Goal: Task Accomplishment & Management: Manage account settings

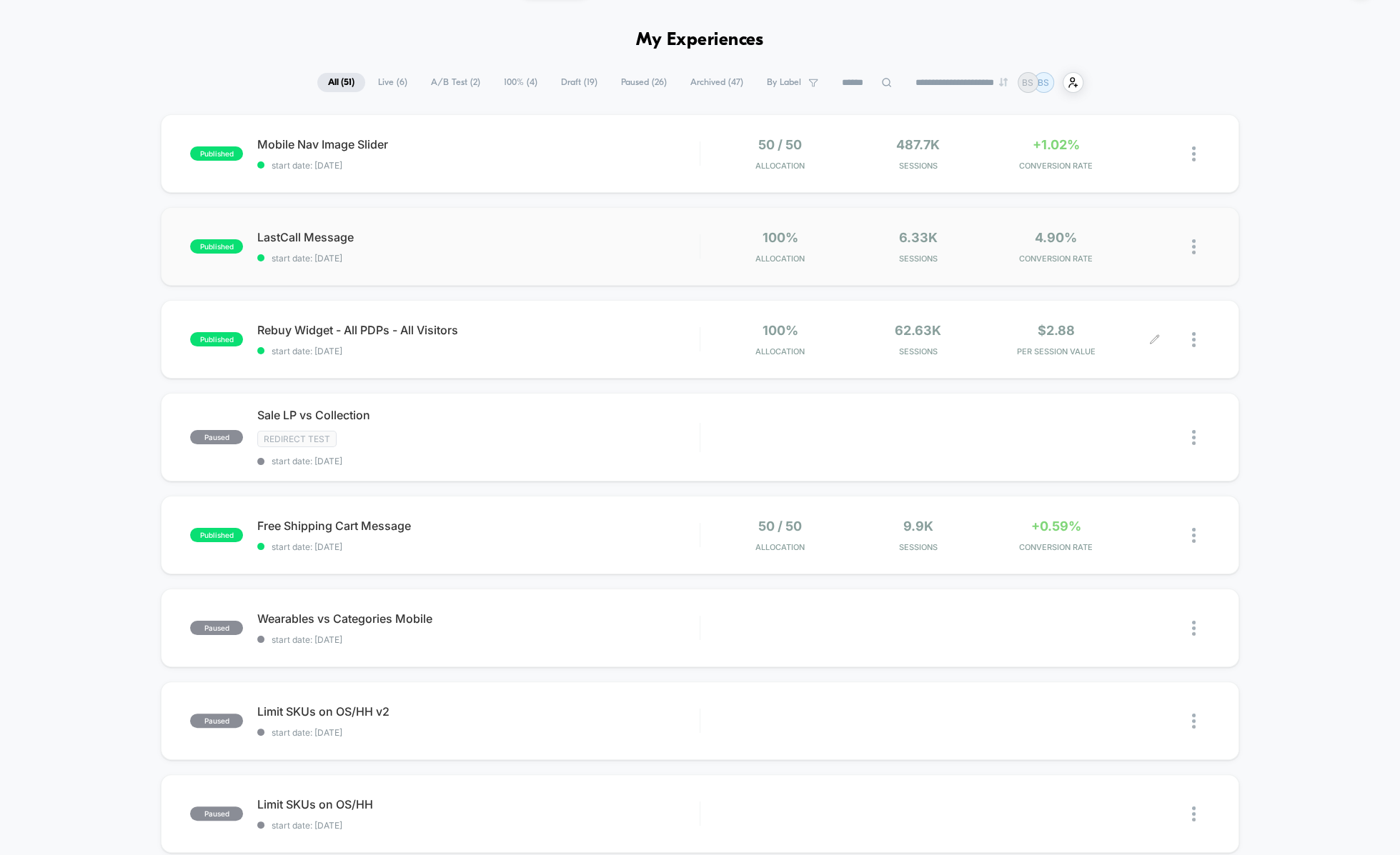
scroll to position [38, 0]
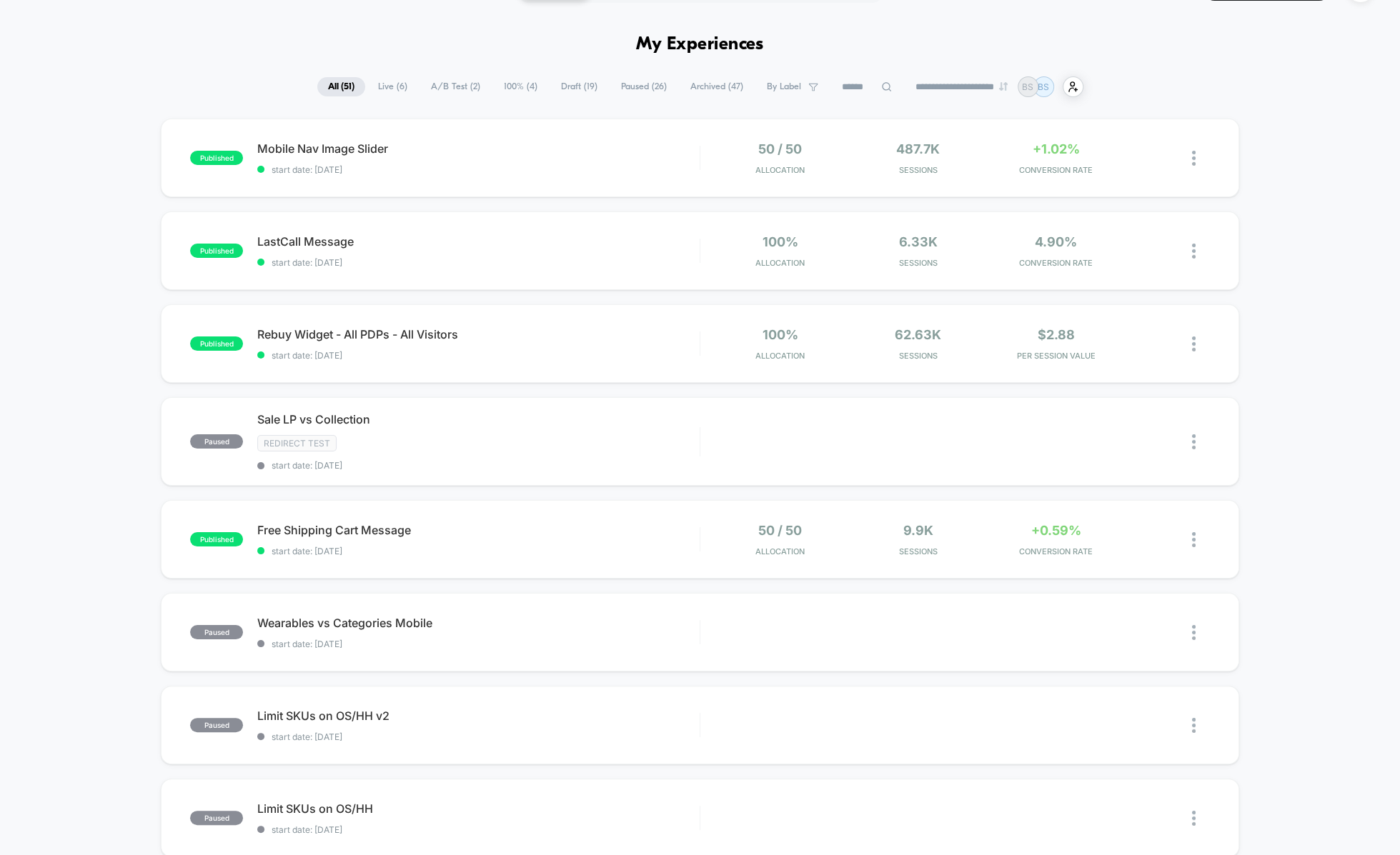
click at [451, 83] on span "A/B Test ( 2 )" at bounding box center [455, 86] width 71 height 19
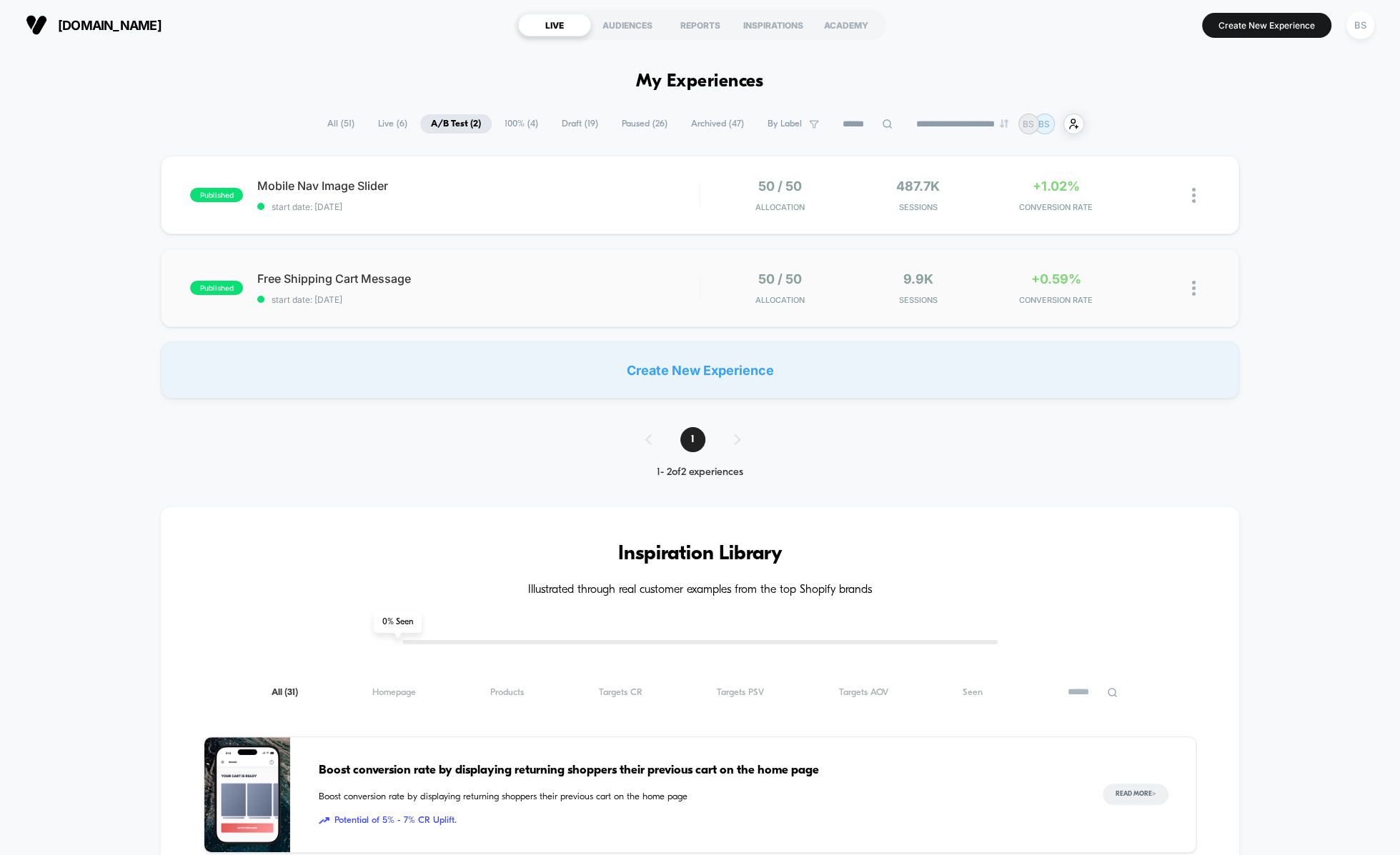
click at [582, 316] on div "published Free Shipping Cart Message start date: [DATE] 50 / 50 Allocation 9.9k…" at bounding box center [699, 288] width 1077 height 79
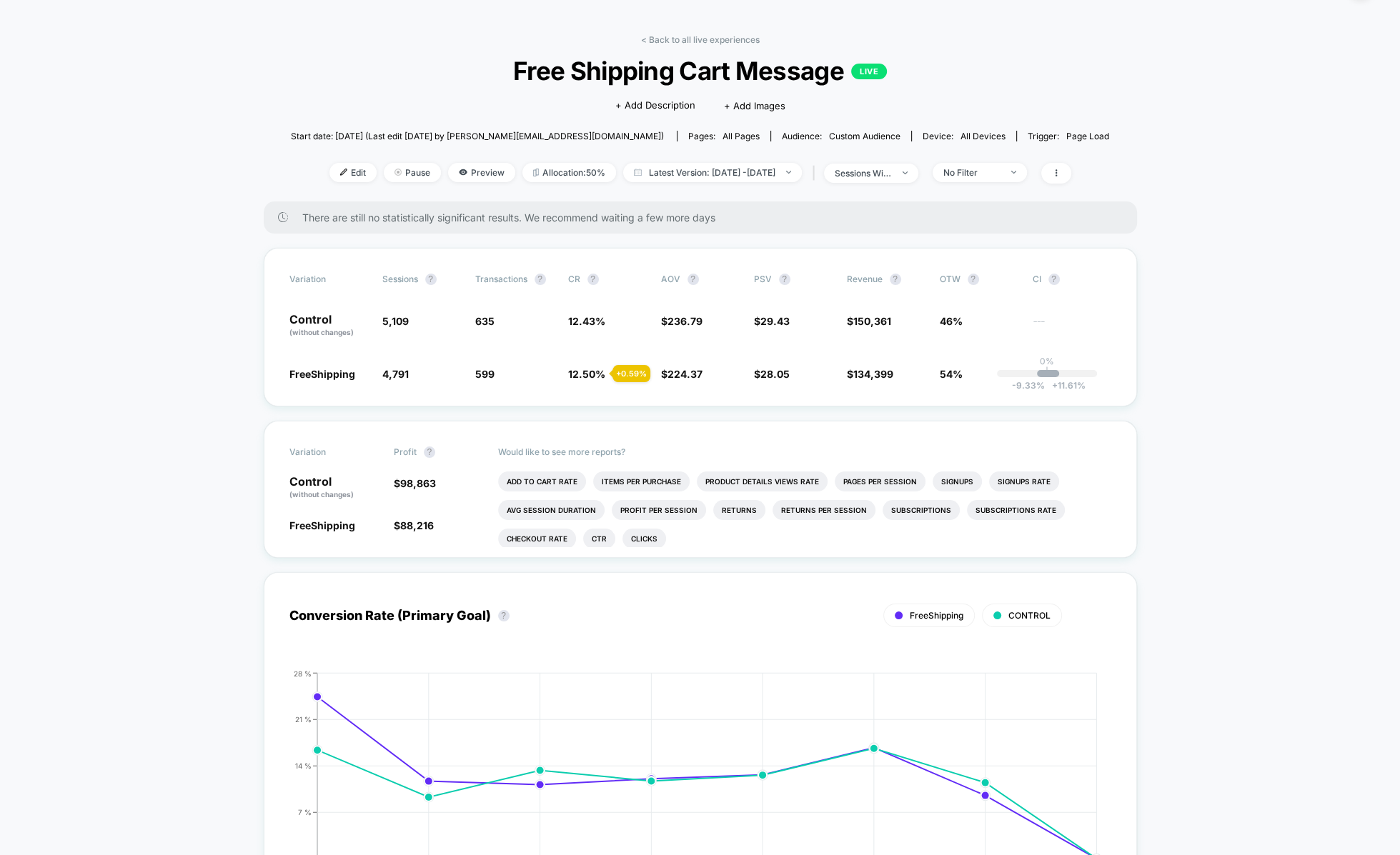
scroll to position [41, 0]
click at [691, 45] on div "< Back to all live experiences Free Shipping Cart Message LIVE Click to edit ex…" at bounding box center [699, 117] width 818 height 168
click at [695, 33] on link "< Back to all live experiences" at bounding box center [700, 38] width 119 height 10
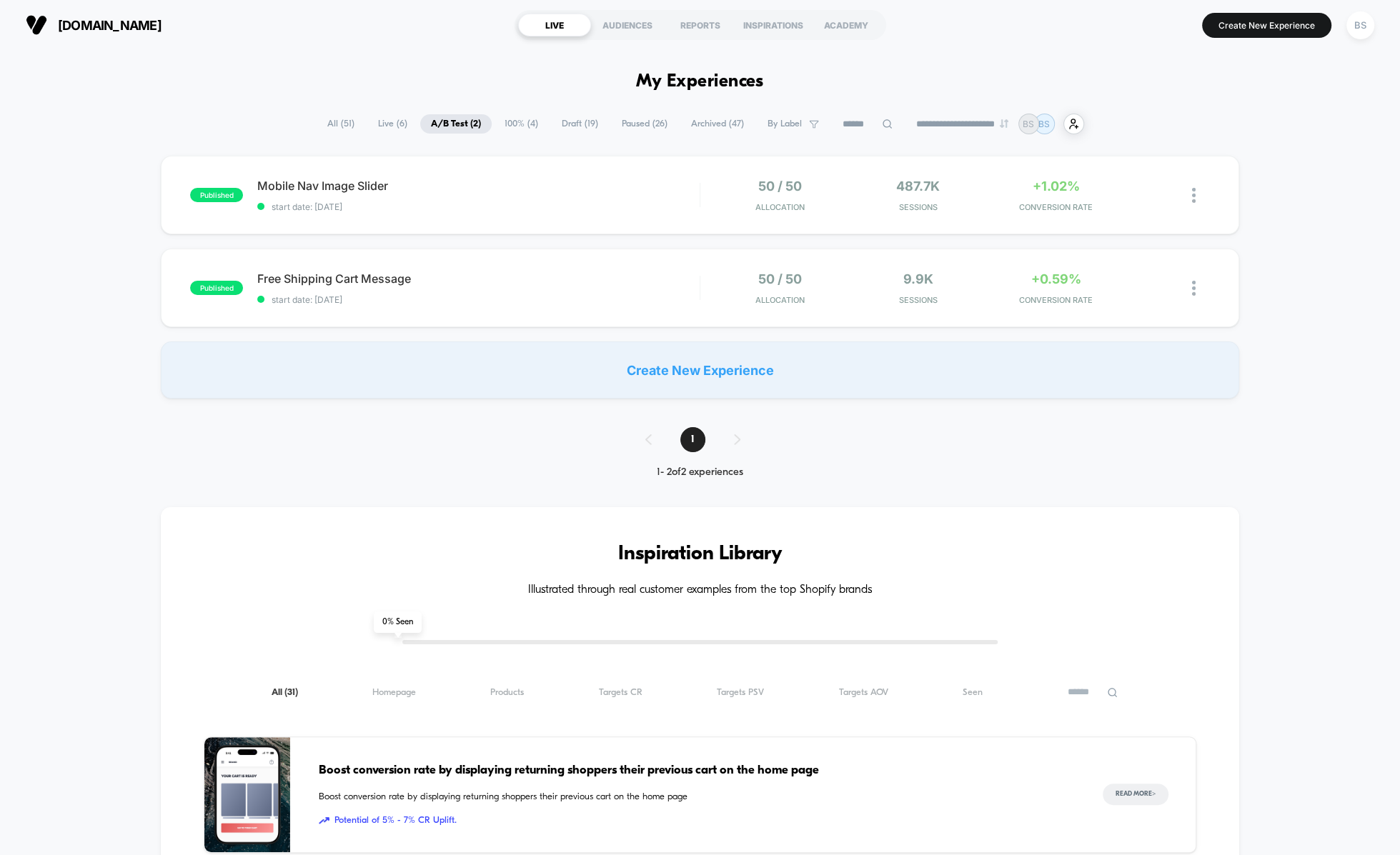
click at [386, 124] on span "Live ( 6 )" at bounding box center [393, 124] width 51 height 19
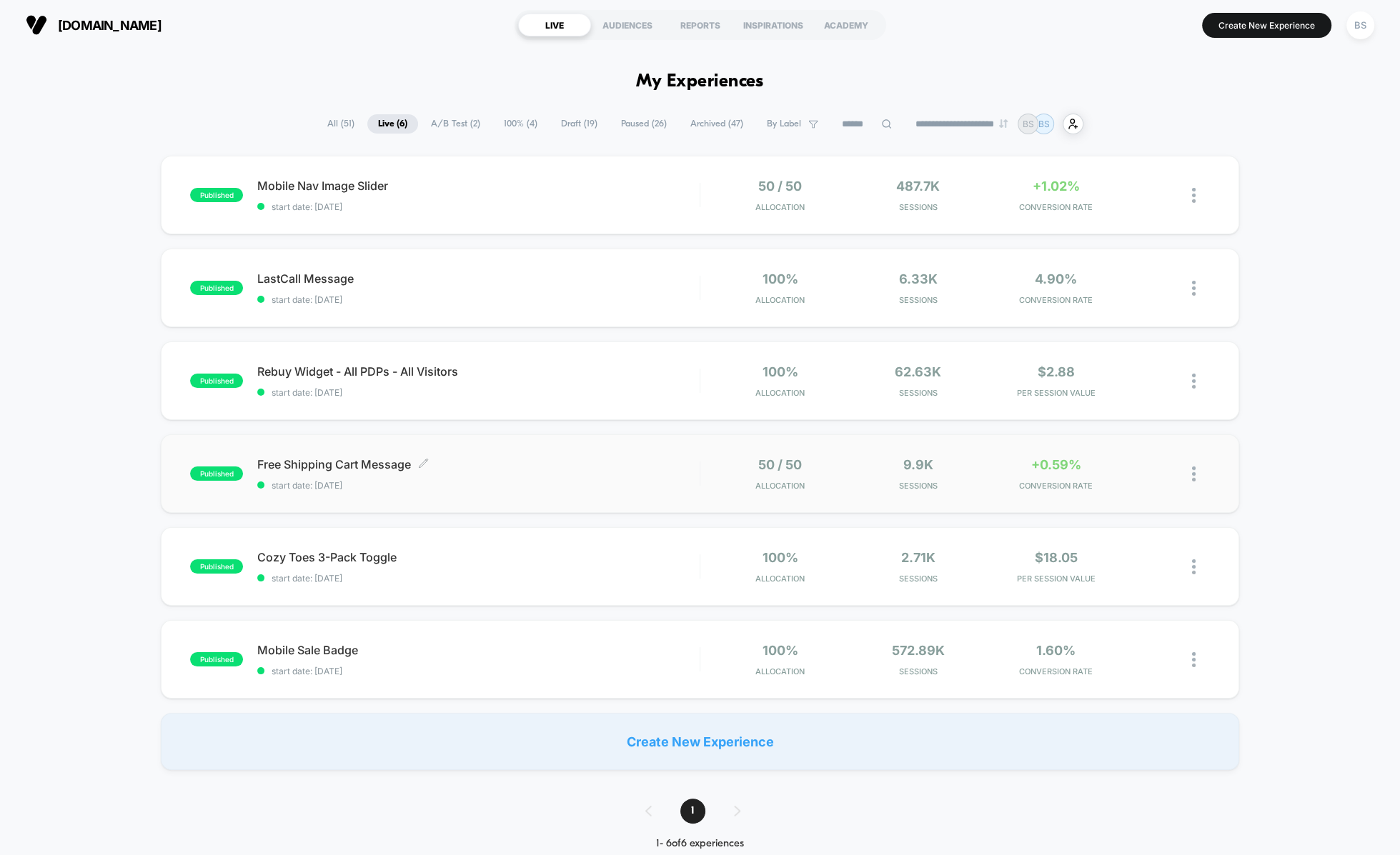
click at [662, 459] on span "Free Shipping Cart Message Click to edit experience details" at bounding box center [478, 464] width 442 height 14
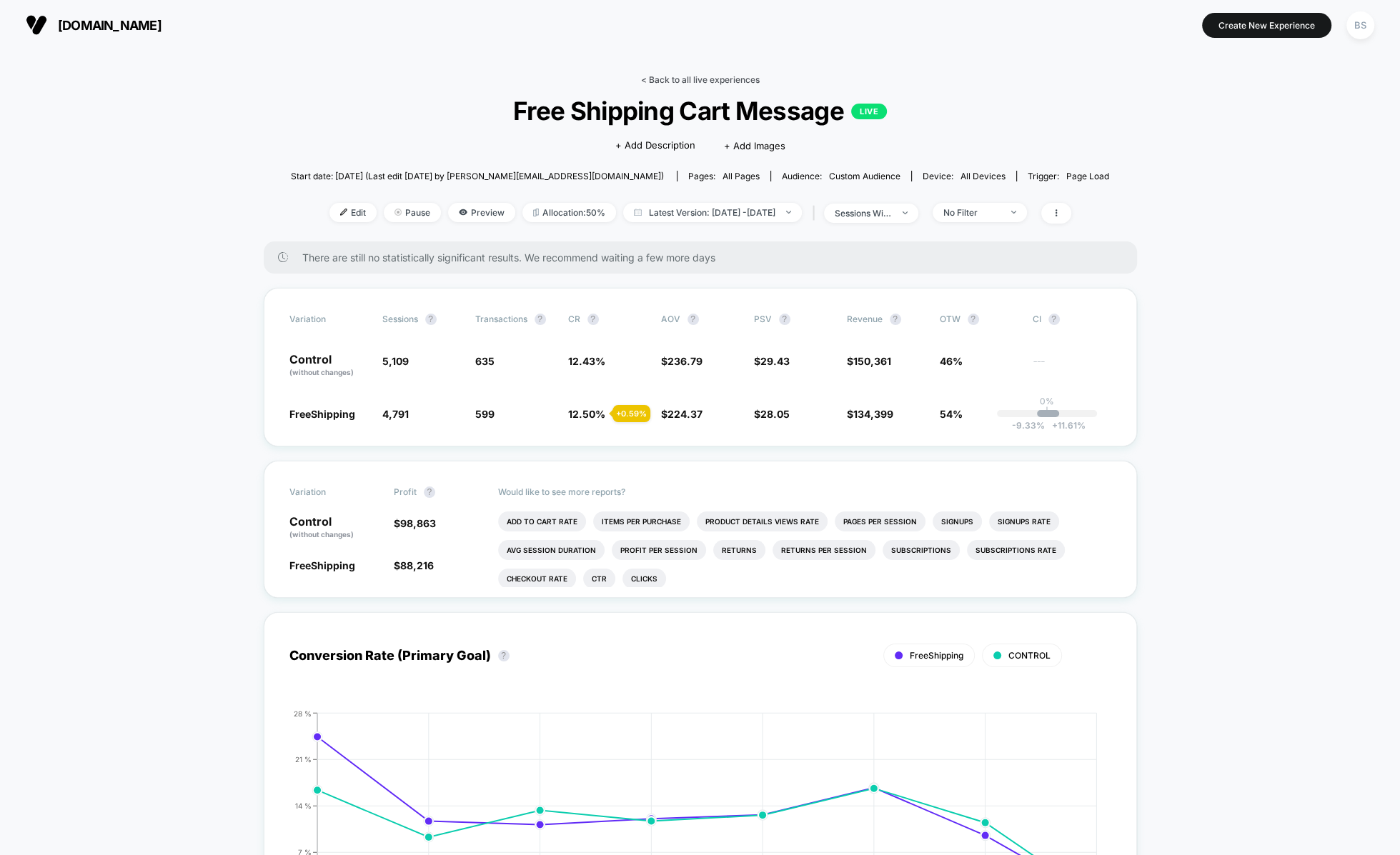
click at [689, 77] on link "< Back to all live experiences" at bounding box center [700, 79] width 119 height 10
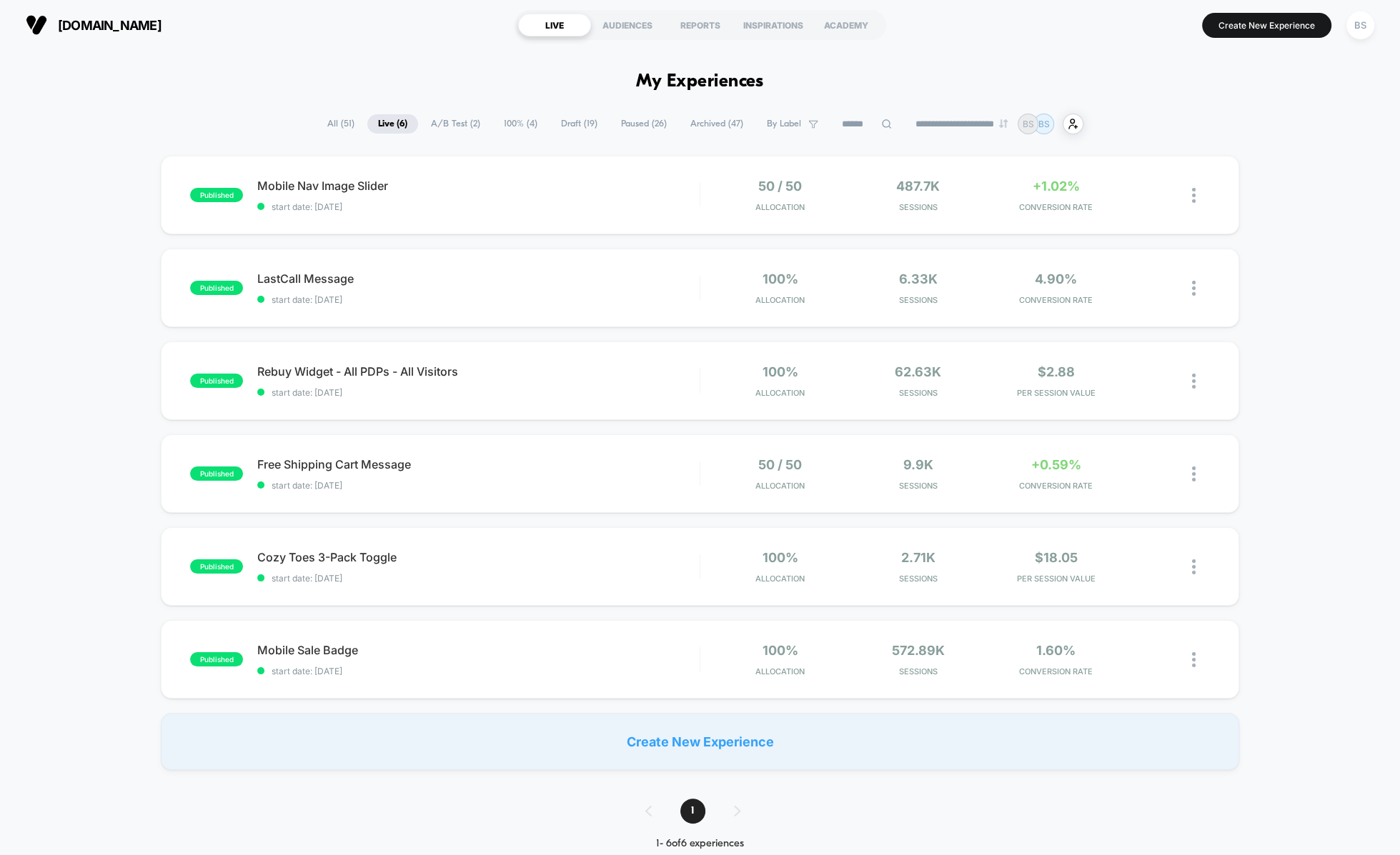
click at [655, 209] on span "start date: [DATE]" at bounding box center [478, 207] width 442 height 10
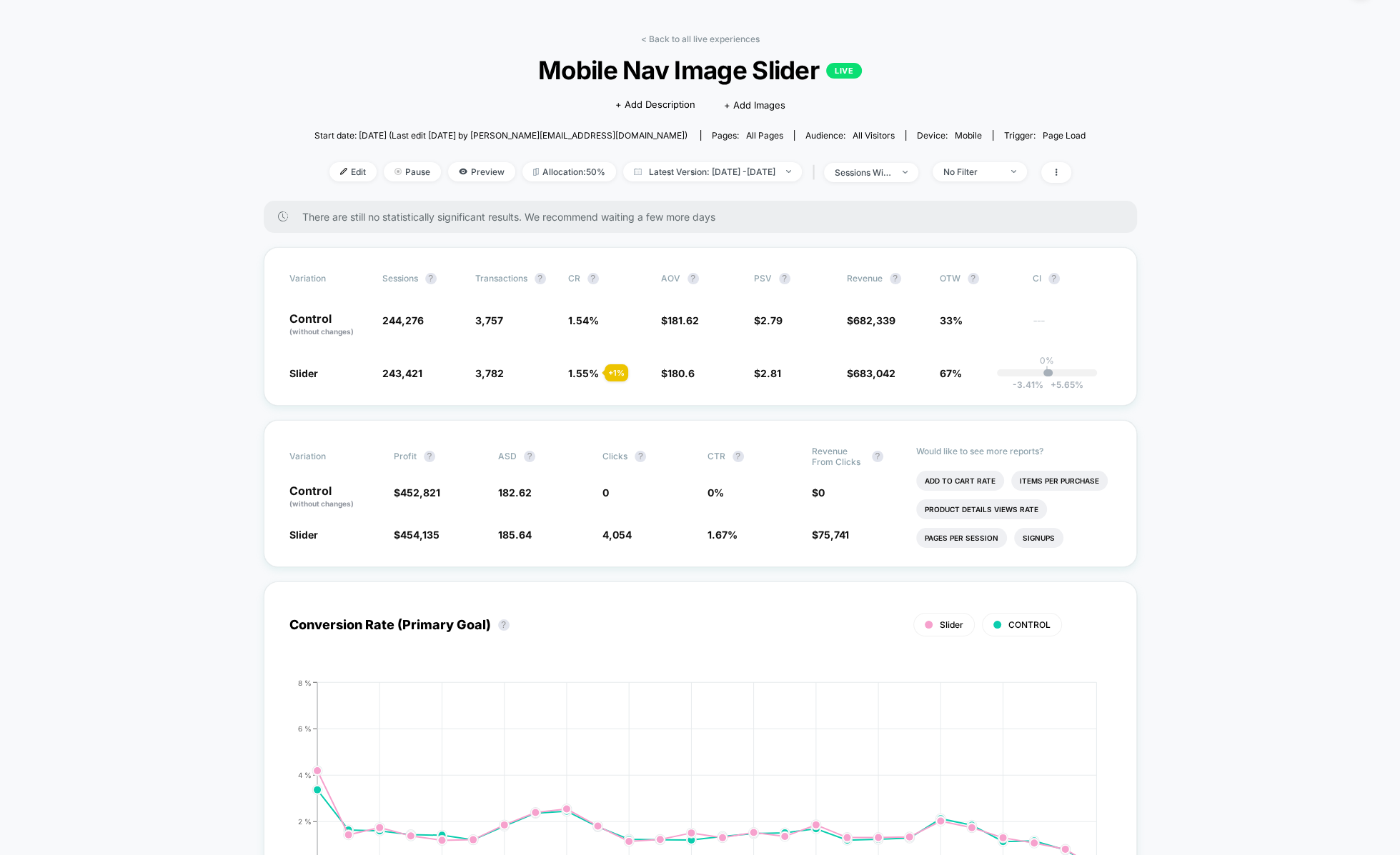
scroll to position [61, 0]
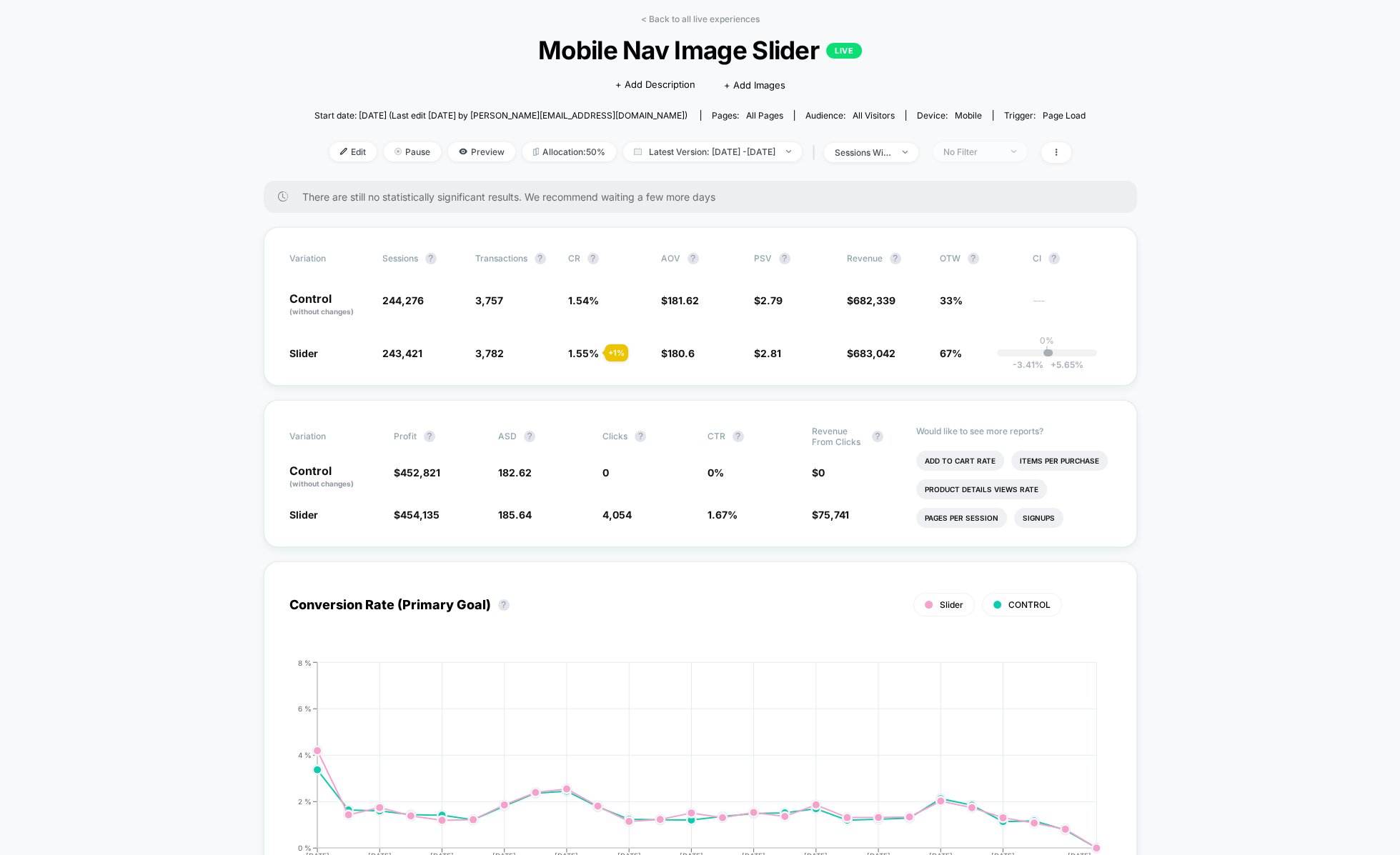
click at [990, 147] on div "No Filter" at bounding box center [971, 152] width 57 height 10
click at [971, 285] on span "New Visitors" at bounding box center [987, 291] width 58 height 12
click at [971, 355] on button "Save" at bounding box center [1001, 359] width 131 height 24
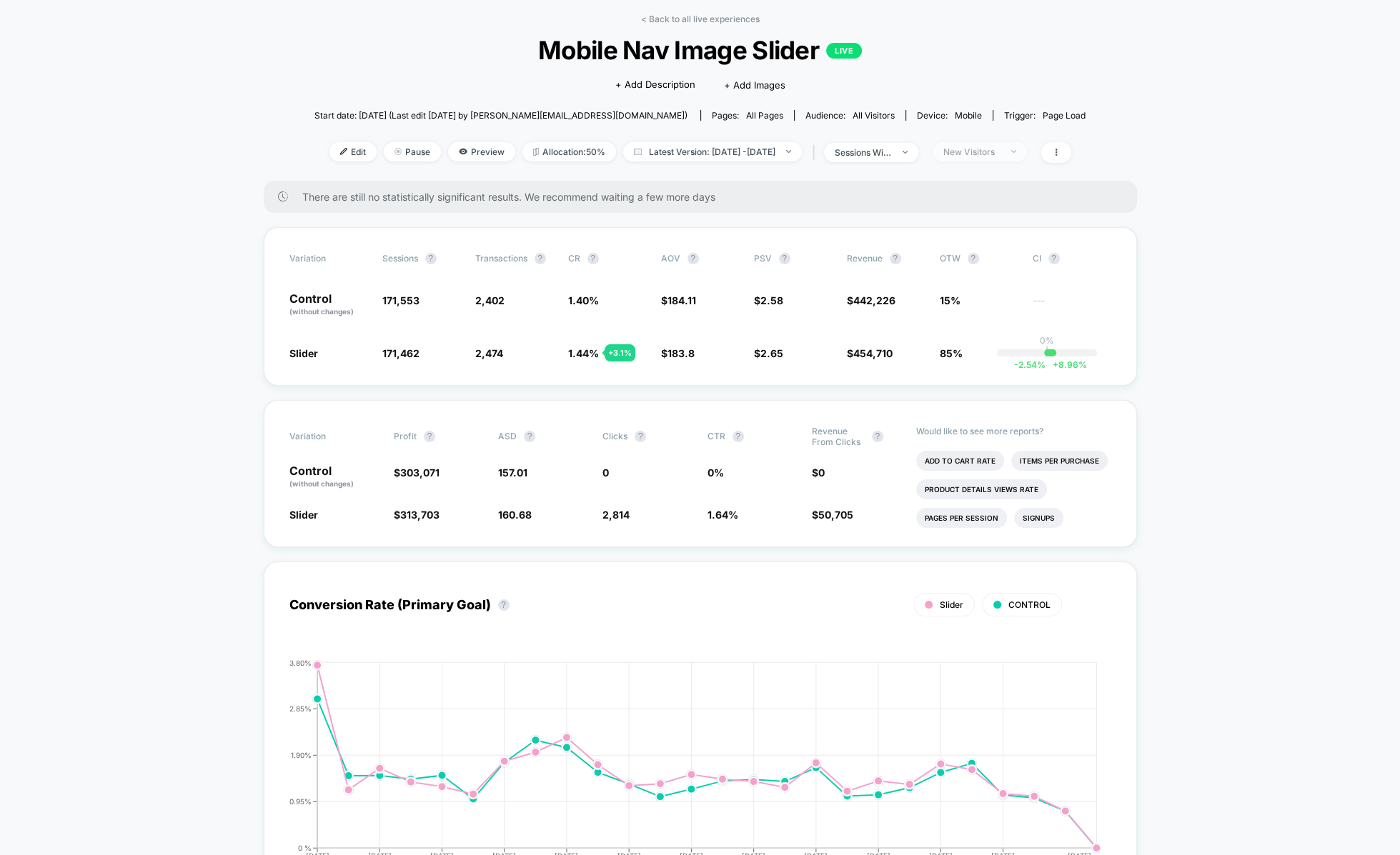
click at [1019, 159] on span "New Visitors" at bounding box center [979, 152] width 94 height 19
click at [984, 270] on div "Mobile Visitors ? Desktop Visitors ? Returning Visitors ? New Visitors ? No Fil…" at bounding box center [1000, 284] width 175 height 218
click at [984, 267] on span "Returning Visitors" at bounding box center [999, 263] width 82 height 12
click at [965, 353] on button "Save" at bounding box center [1001, 359] width 131 height 24
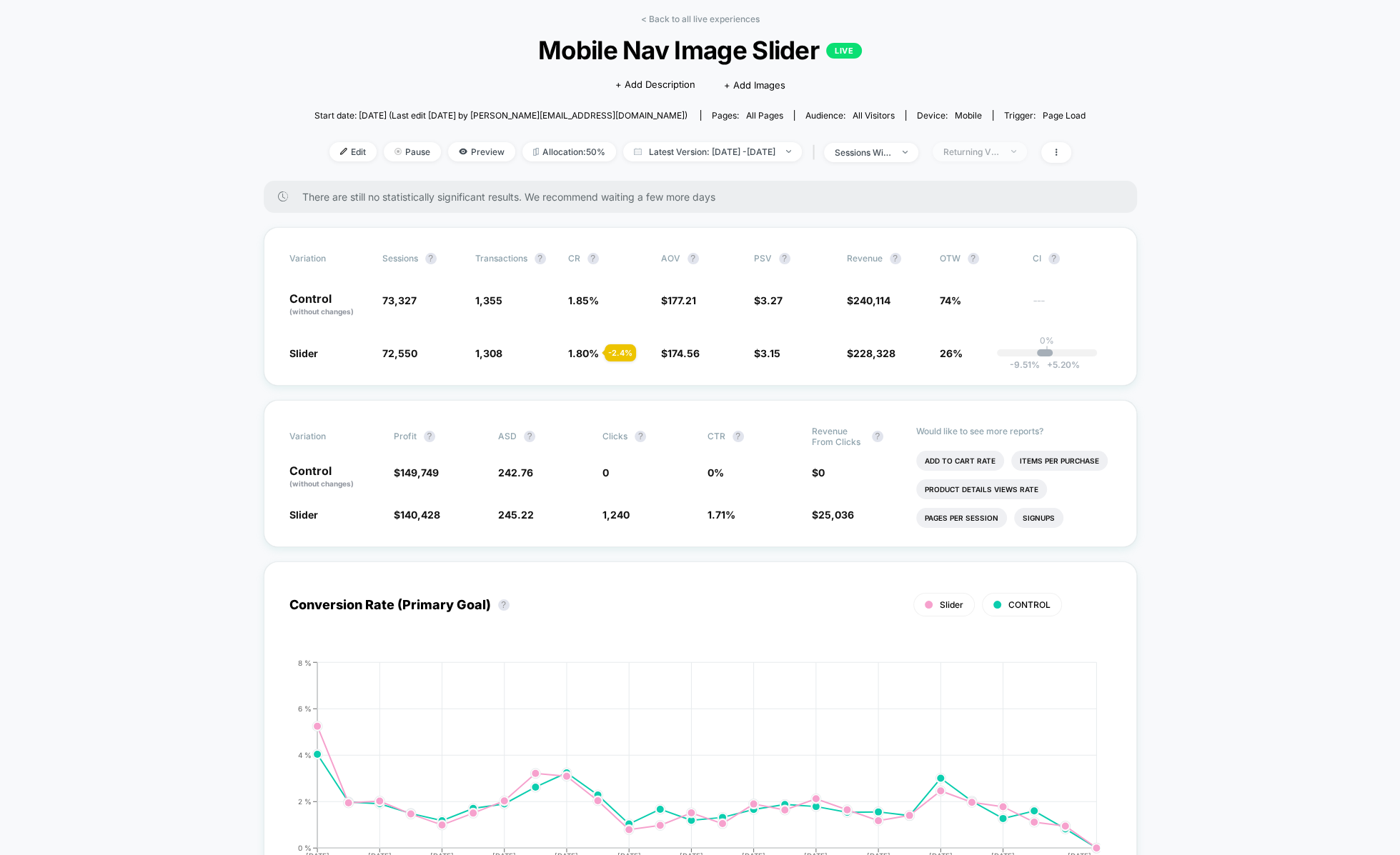
click at [1026, 147] on span "Returning Visitors" at bounding box center [979, 152] width 94 height 19
click at [980, 286] on span "New Visitors" at bounding box center [987, 291] width 58 height 12
click at [965, 364] on button "Save" at bounding box center [1001, 359] width 131 height 24
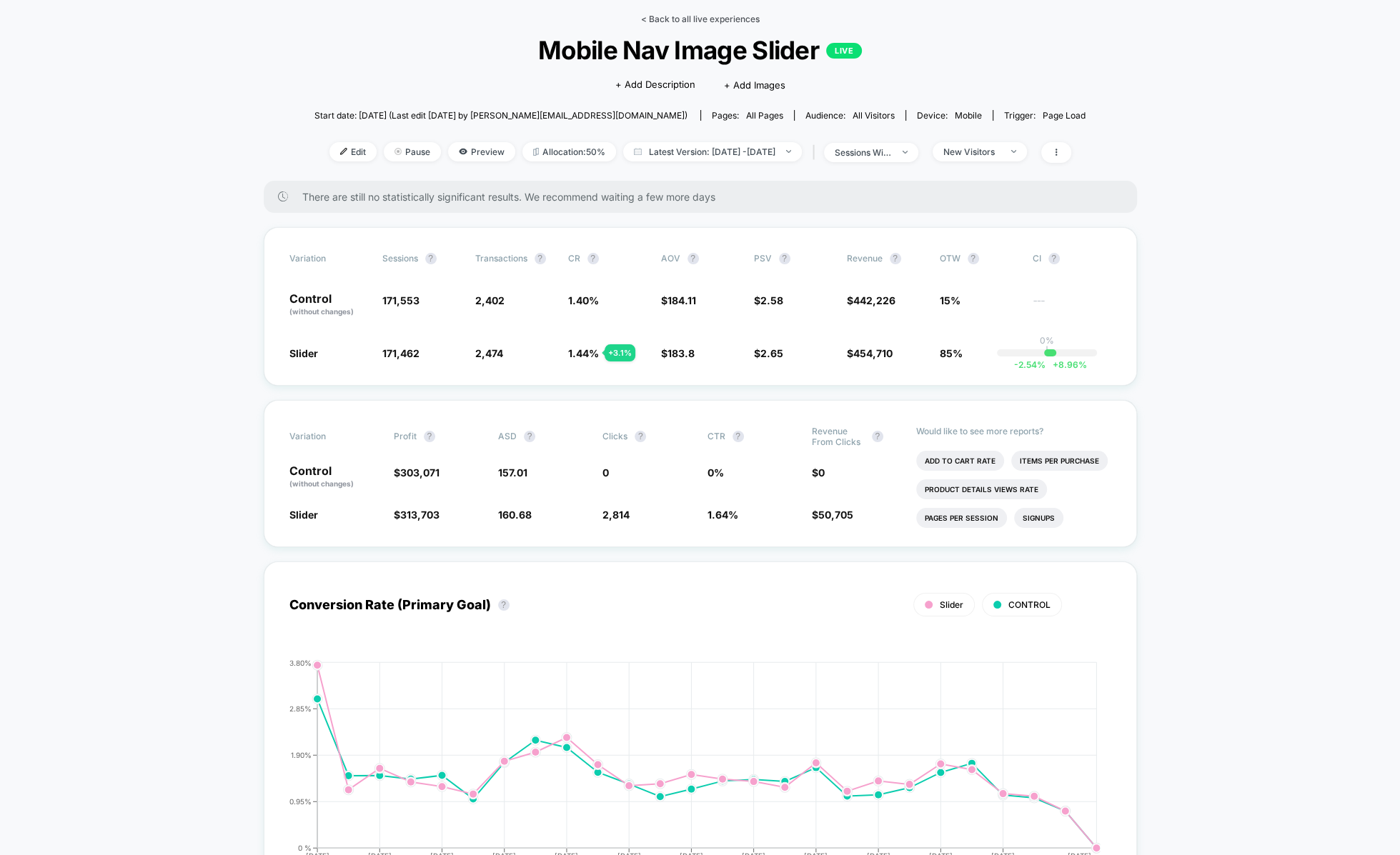
click at [646, 21] on link "< Back to all live experiences" at bounding box center [700, 19] width 119 height 10
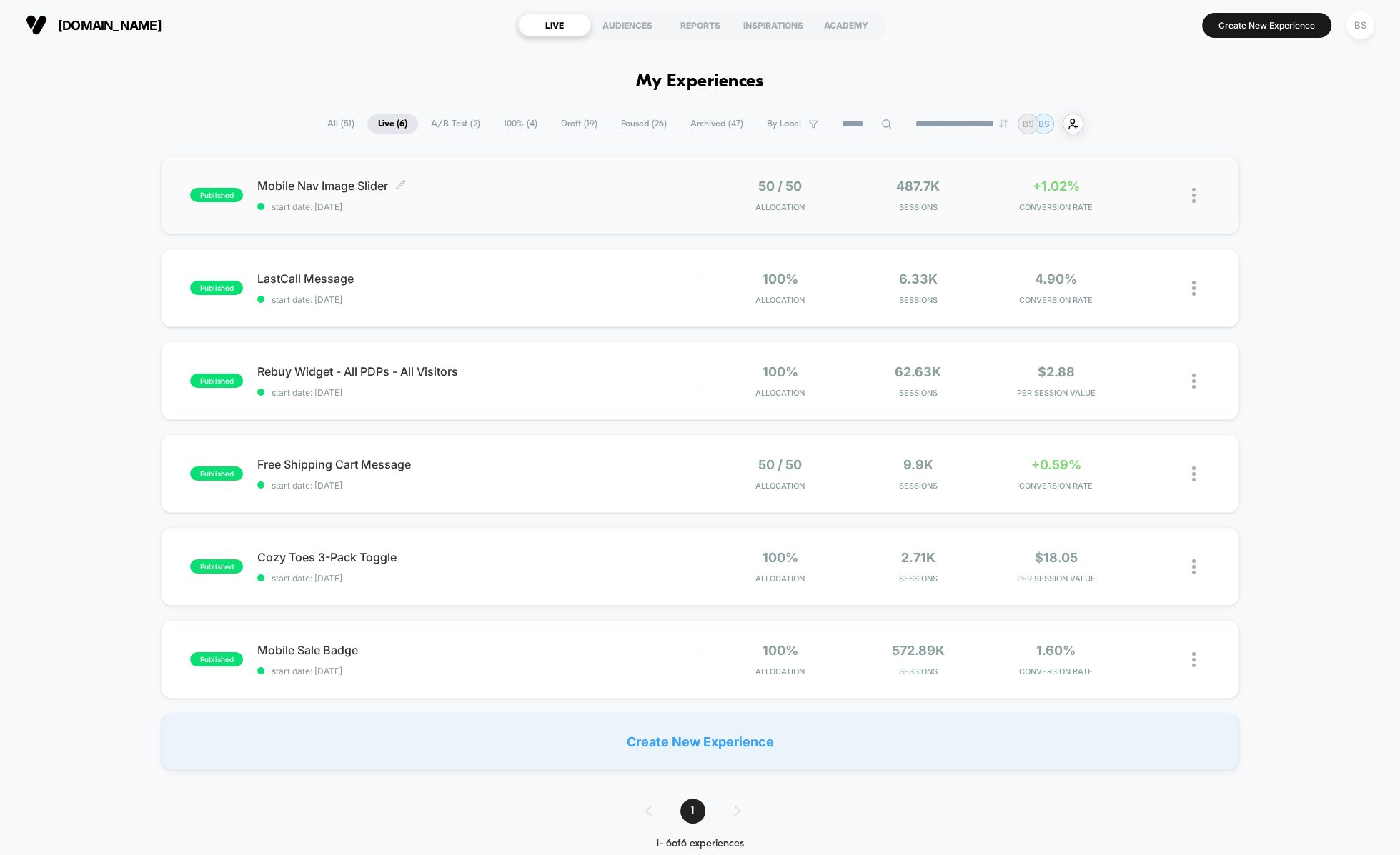
click at [533, 191] on span "Mobile Nav Image Slider Click to edit experience details" at bounding box center [478, 186] width 442 height 14
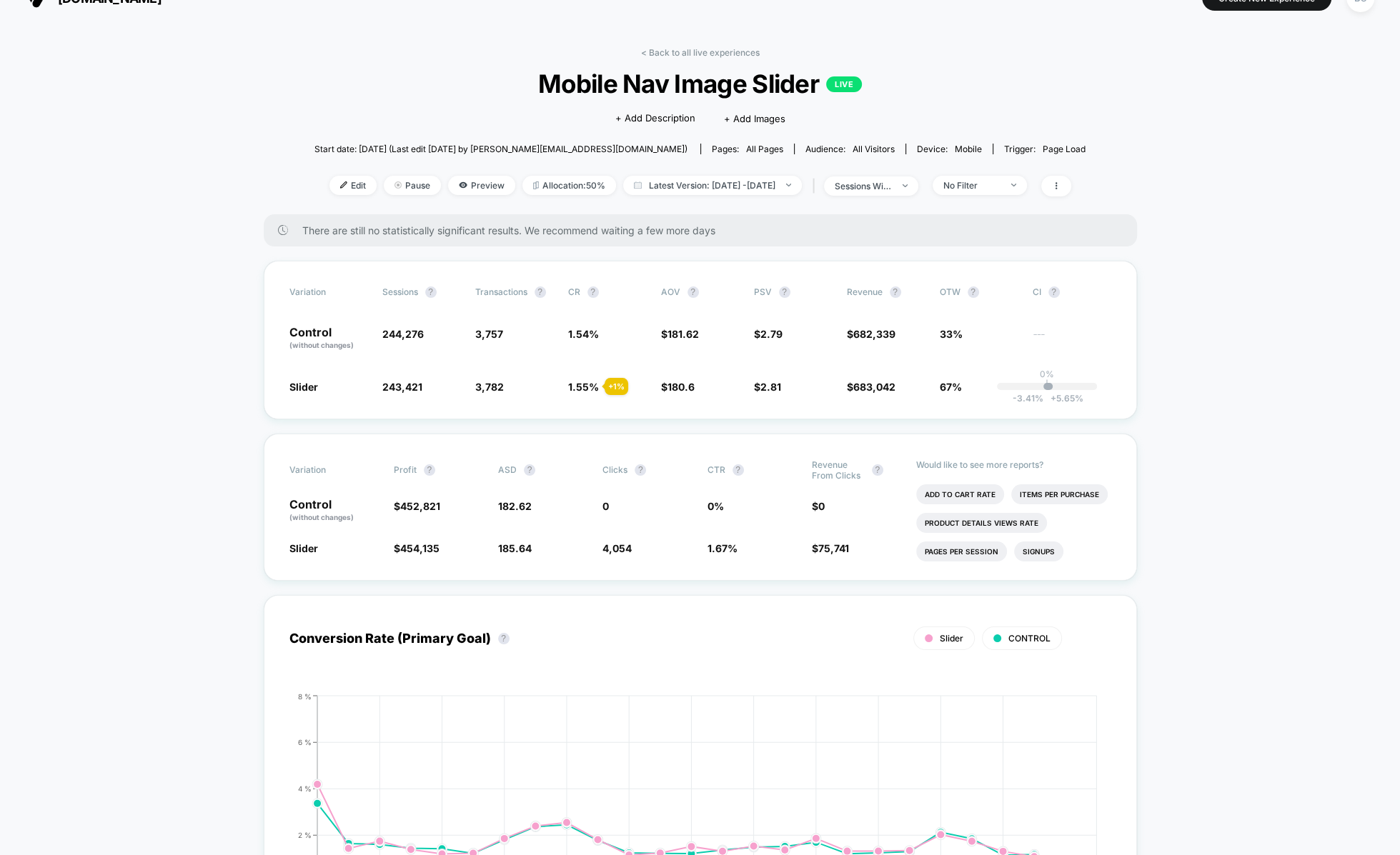
scroll to position [8, 0]
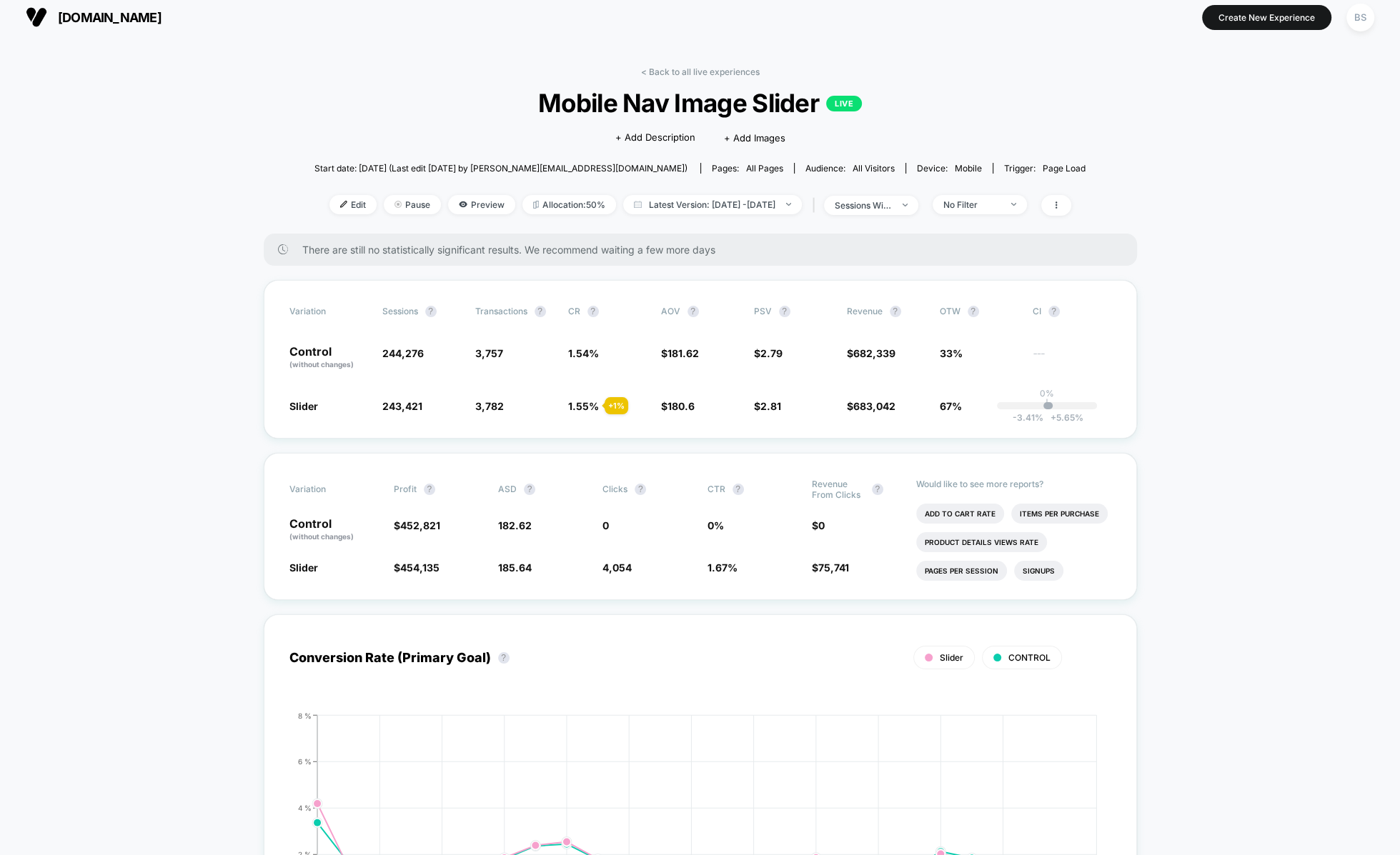
click at [649, 71] on link "< Back to all live experiences" at bounding box center [700, 72] width 119 height 10
